Goal: Find specific page/section: Find specific page/section

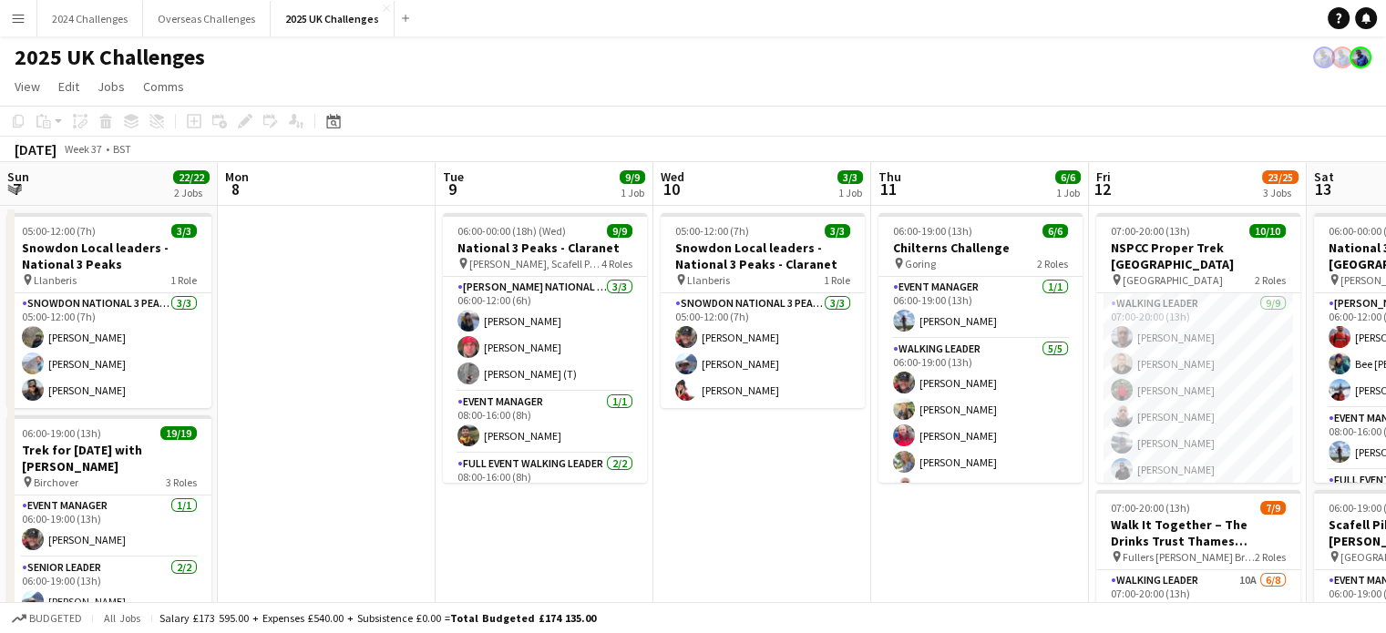
scroll to position [0, 627]
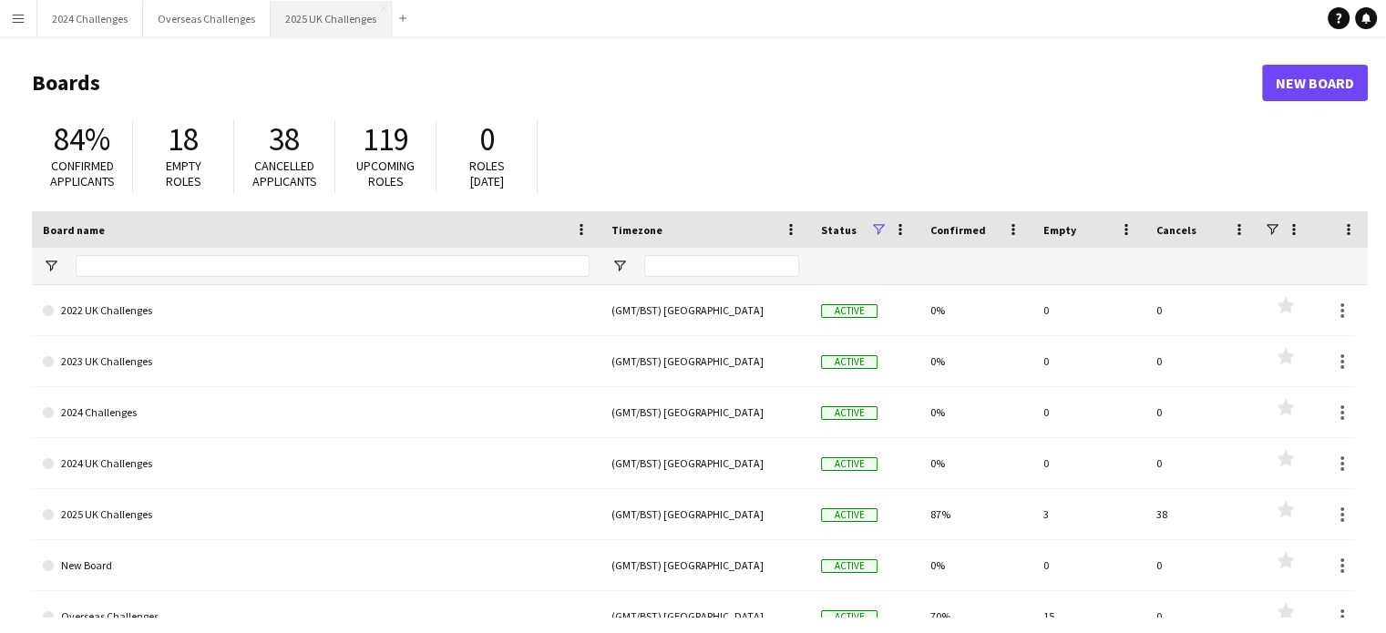
click at [333, 15] on button "2025 UK Challenges Close" at bounding box center [331, 19] width 121 height 36
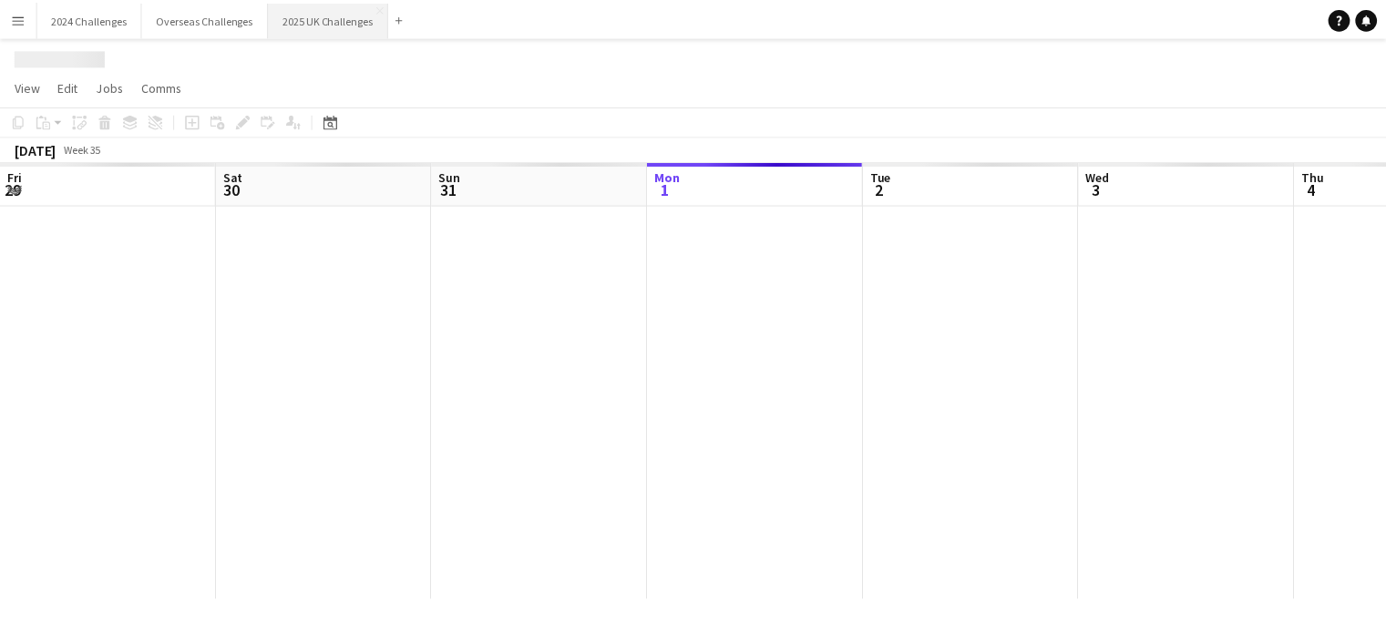
scroll to position [0, 436]
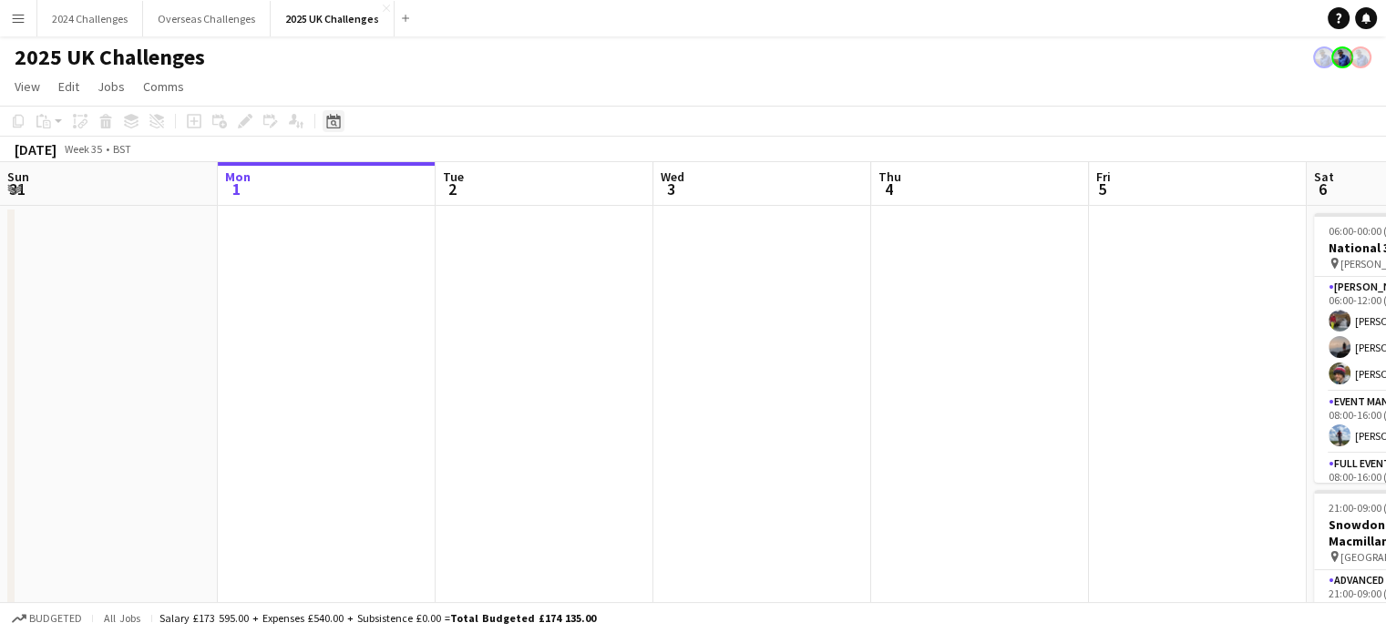
click at [340, 116] on icon "Date picker" at bounding box center [333, 121] width 15 height 15
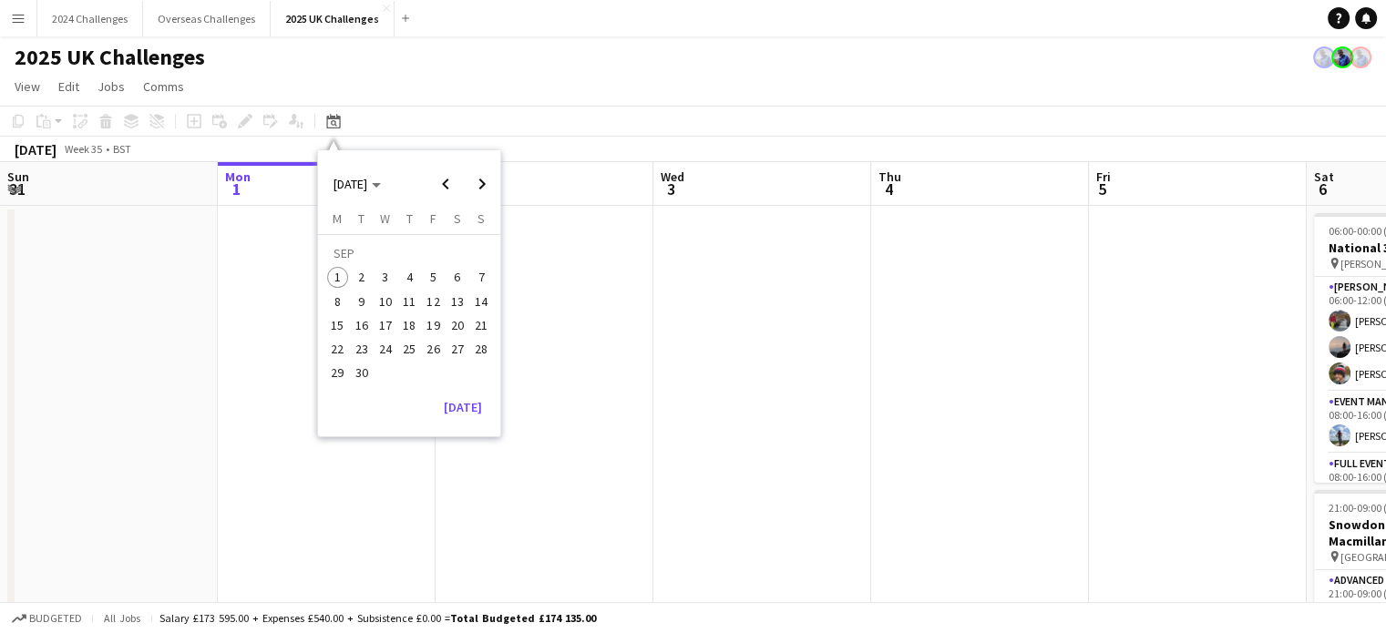
click at [417, 327] on span "18" at bounding box center [409, 325] width 22 height 22
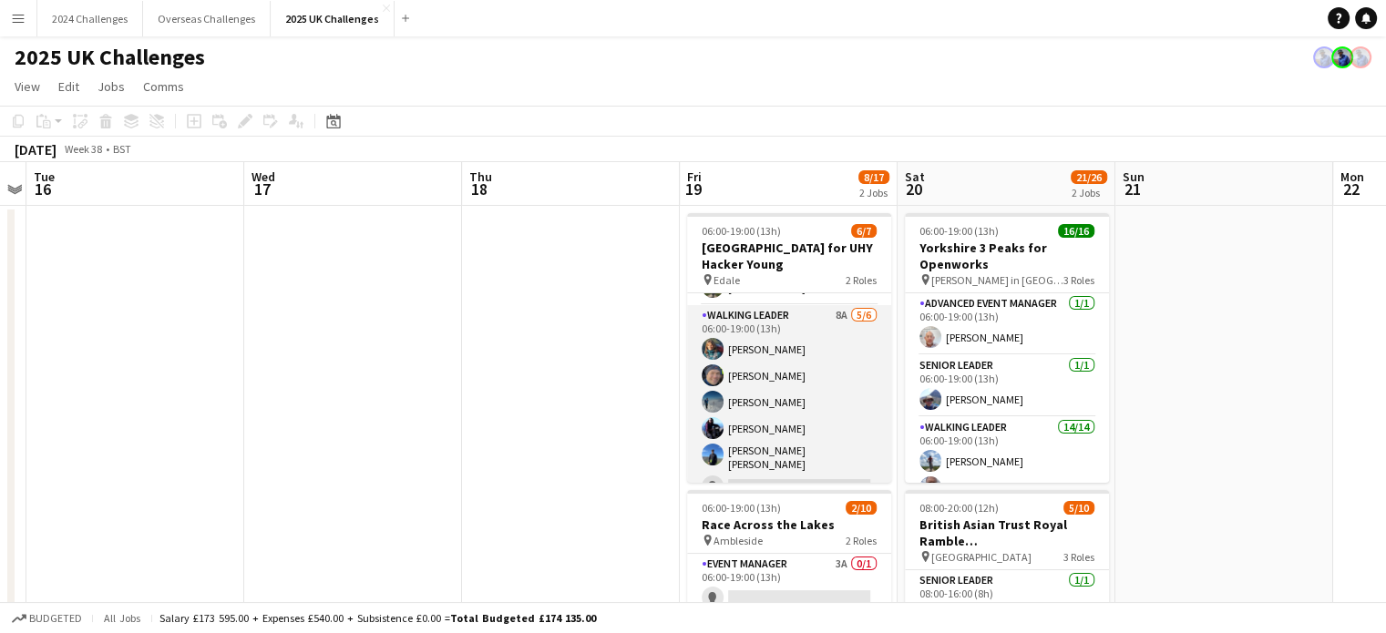
scroll to position [66, 0]
